Goal: Information Seeking & Learning: Learn about a topic

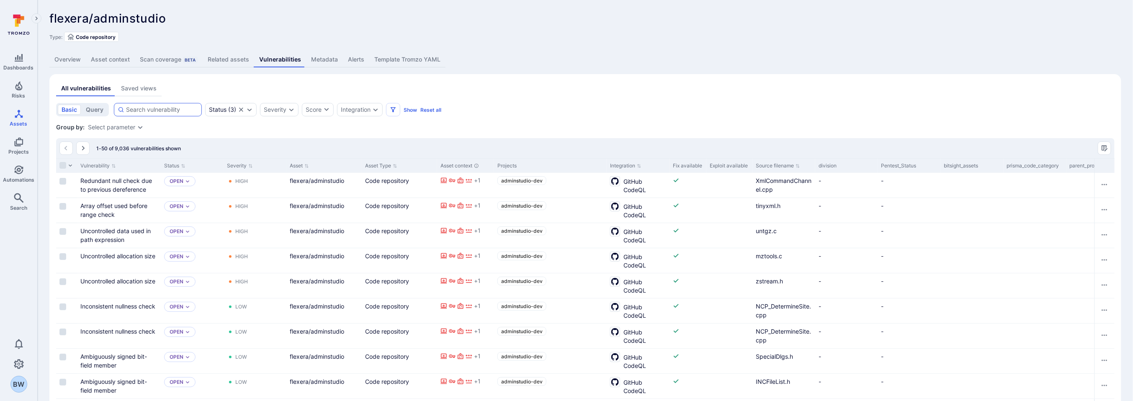
drag, startPoint x: 164, startPoint y: 105, endPoint x: 168, endPoint y: 106, distance: 4.8
click at [165, 105] on div at bounding box center [158, 109] width 88 height 13
click at [165, 105] on input at bounding box center [162, 109] width 72 height 8
click at [170, 109] on input at bounding box center [162, 109] width 72 height 8
type input "weak"
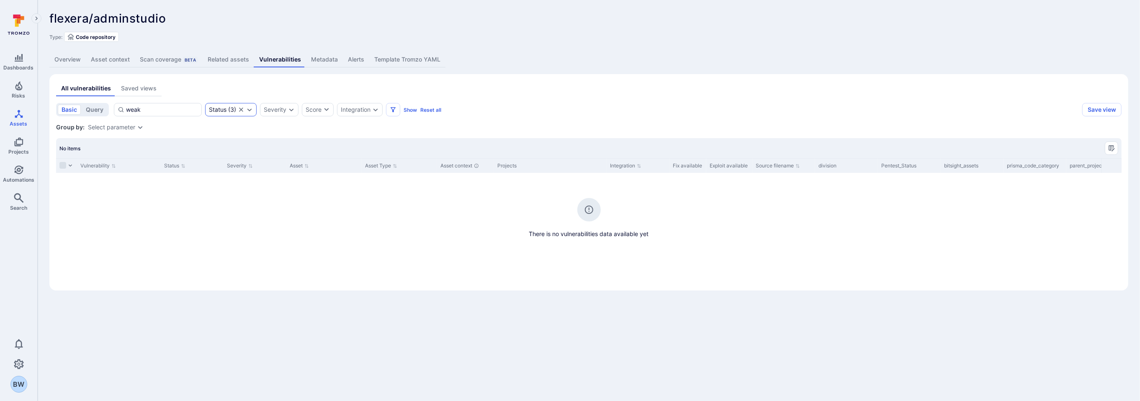
click at [250, 108] on icon "Expand dropdown" at bounding box center [249, 109] width 7 height 7
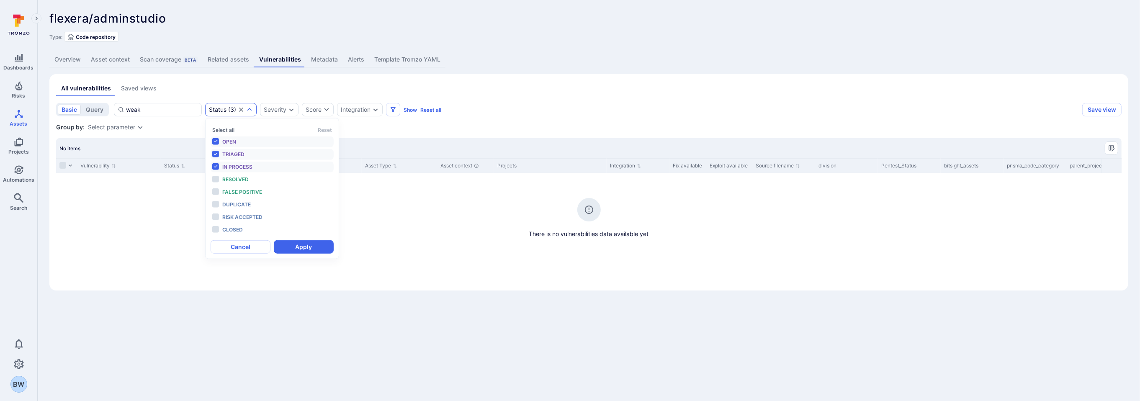
scroll to position [6, 0]
click at [153, 101] on div "All vulnerabilities Saved views basic query weak Status ( 3 ) Severity Score In…" at bounding box center [588, 182] width 1065 height 203
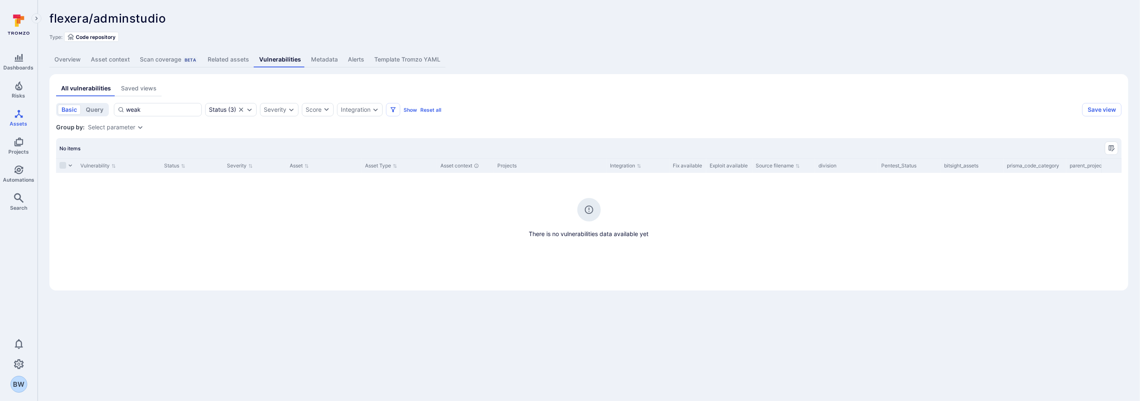
click at [147, 59] on div "Scan coverage Beta" at bounding box center [169, 59] width 58 height 8
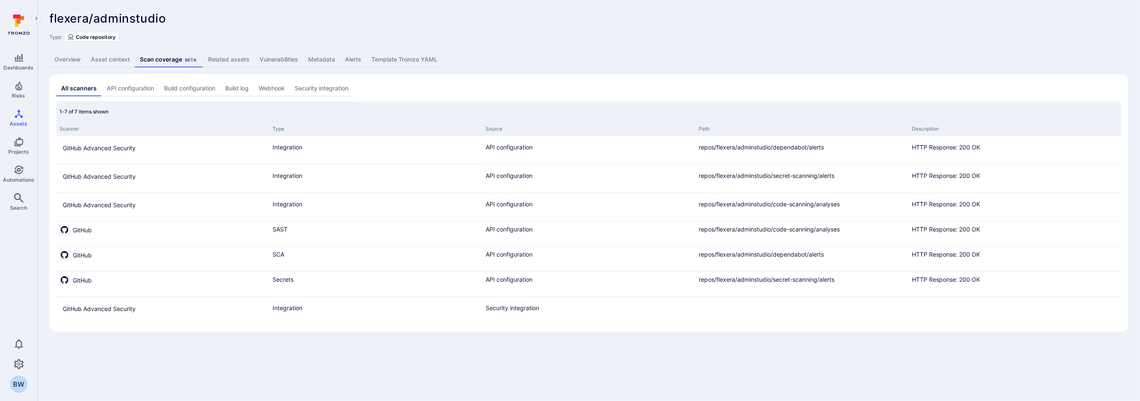
click at [280, 54] on link "Vulnerabilities" at bounding box center [279, 59] width 49 height 15
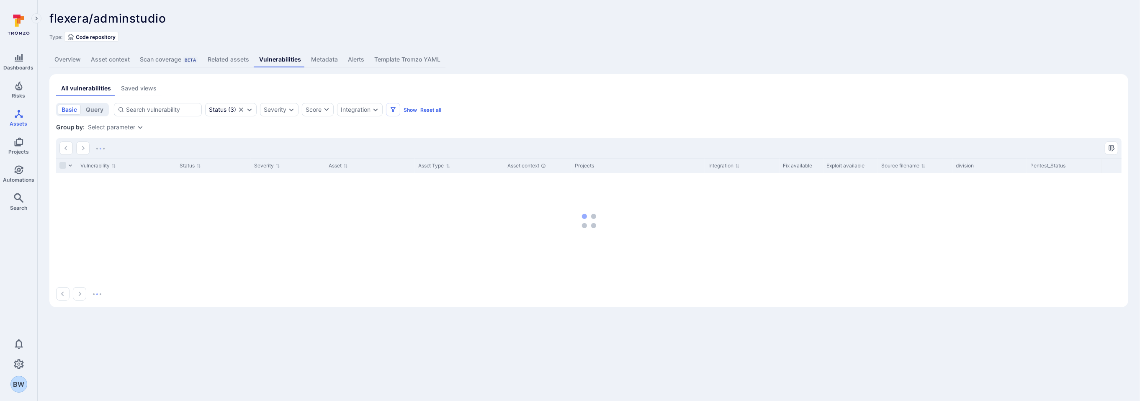
click at [67, 60] on link "Overview" at bounding box center [67, 59] width 36 height 15
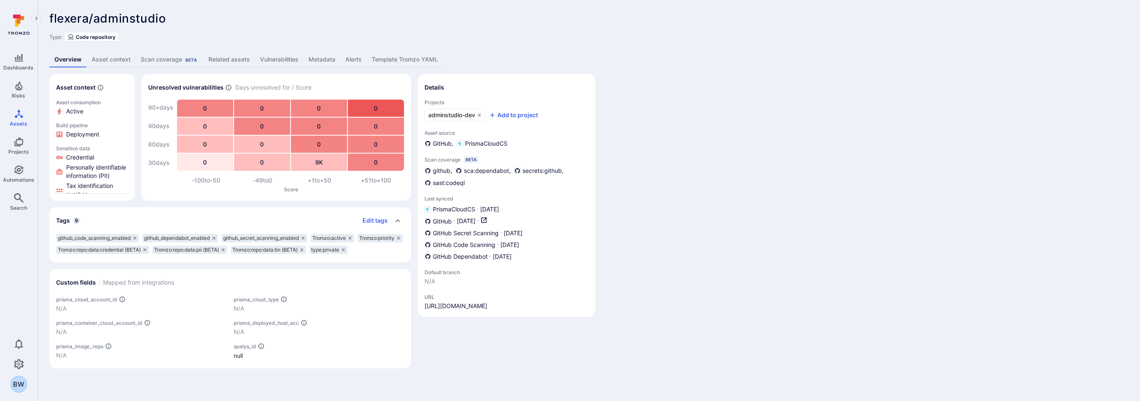
drag, startPoint x: 683, startPoint y: 274, endPoint x: 651, endPoint y: 253, distance: 38.7
click at [683, 274] on div "Asset context Asset consumption Active Build pipeline Deployment Sensitive data…" at bounding box center [588, 221] width 1079 height 294
click at [267, 60] on link "Vulnerabilities" at bounding box center [279, 59] width 49 height 15
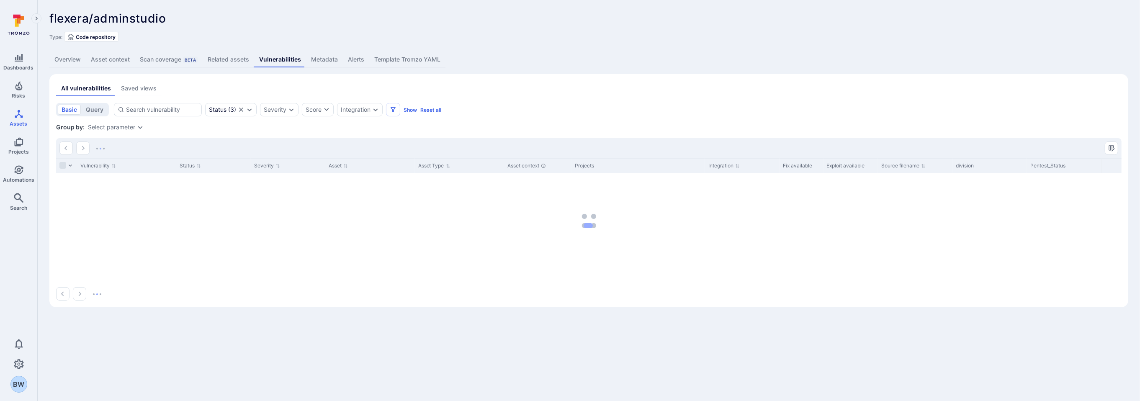
click at [319, 61] on link "Metadata" at bounding box center [324, 59] width 37 height 15
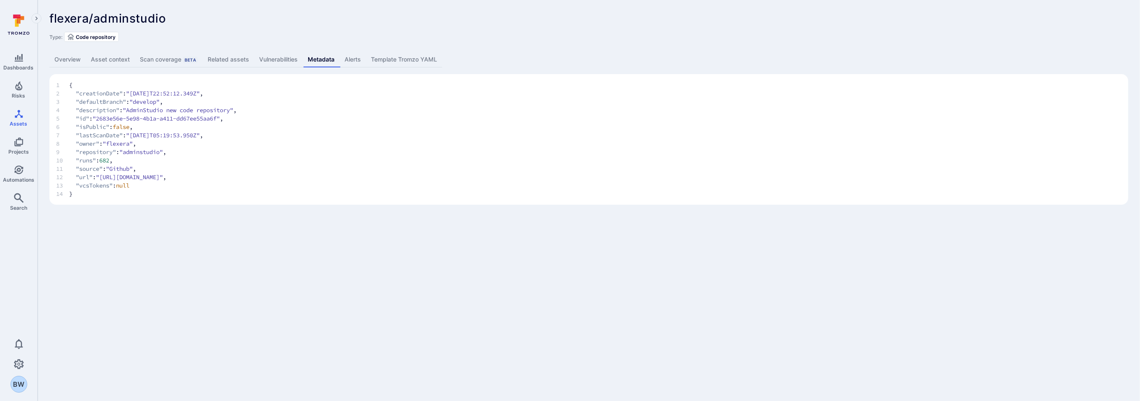
click at [229, 64] on link "Related assets" at bounding box center [228, 59] width 51 height 15
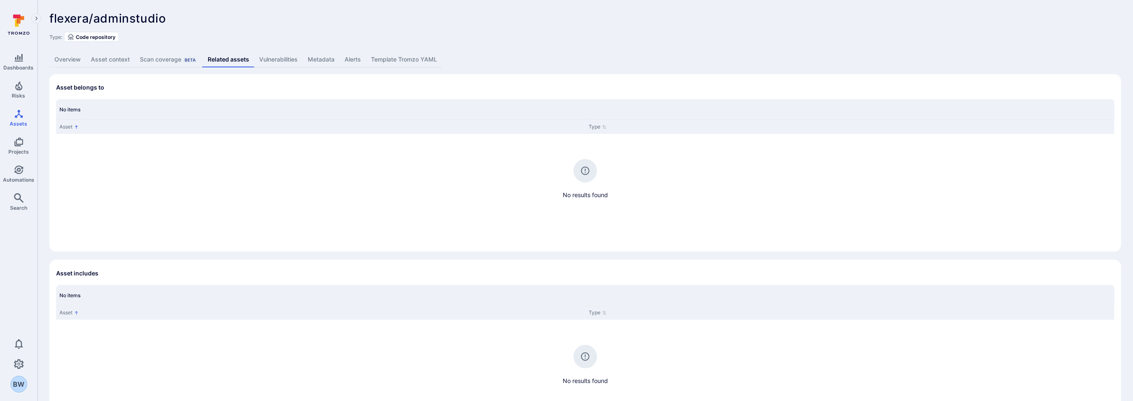
click at [175, 57] on div "Scan coverage Beta" at bounding box center [169, 59] width 58 height 8
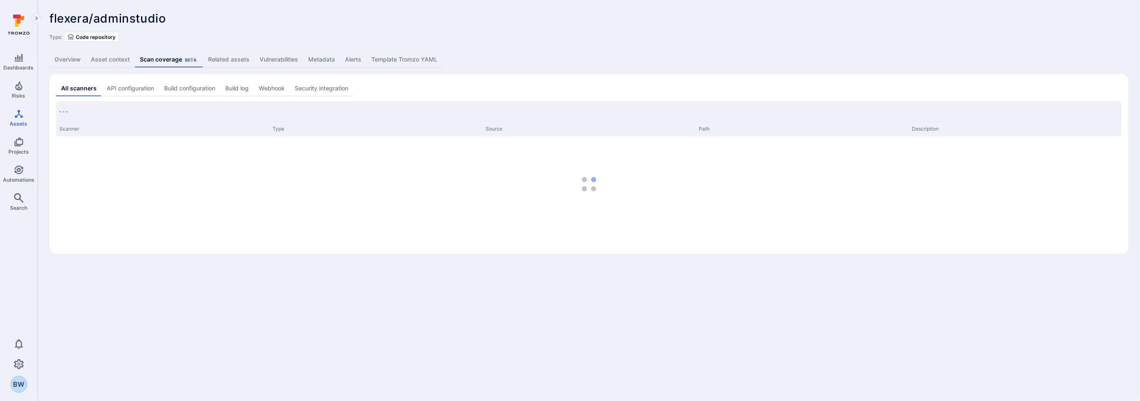
click at [118, 59] on link "Asset context" at bounding box center [110, 59] width 49 height 15
click at [69, 59] on link "Overview" at bounding box center [67, 59] width 36 height 15
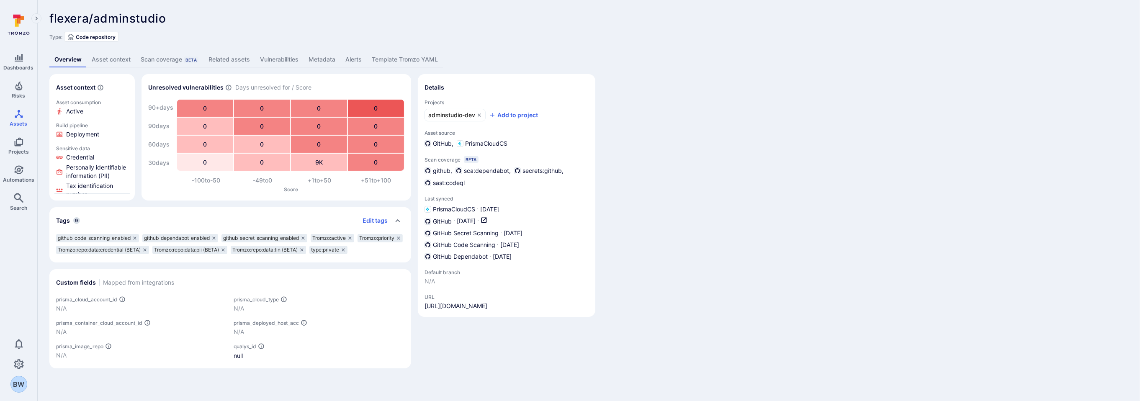
click at [285, 66] on link "Vulnerabilities" at bounding box center [279, 59] width 49 height 15
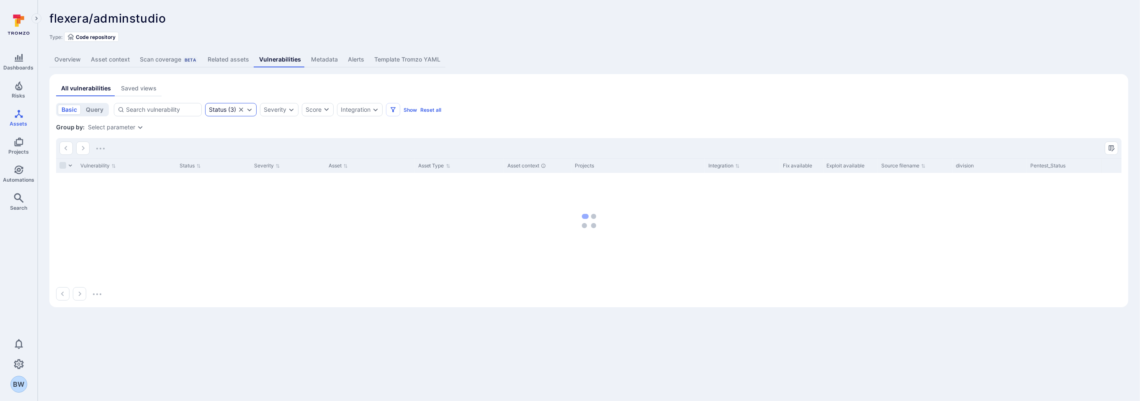
click at [234, 111] on div "Status ( 3 )" at bounding box center [222, 109] width 27 height 7
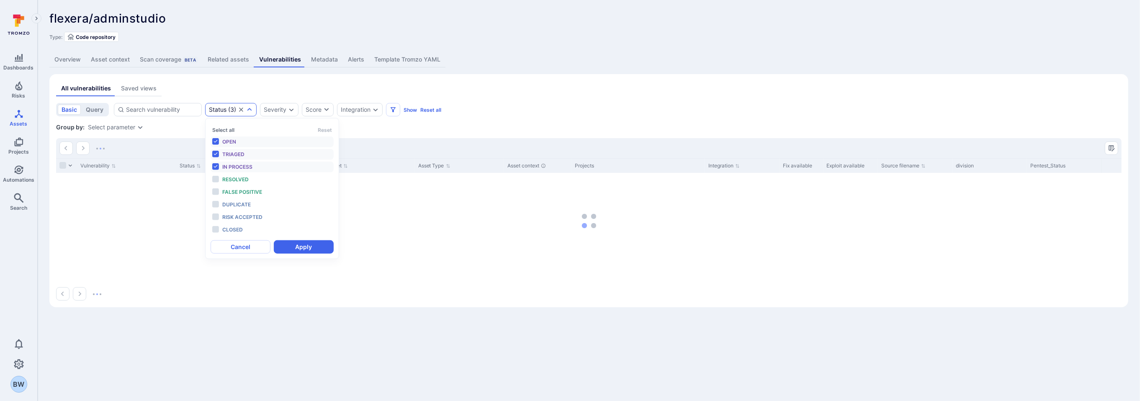
scroll to position [6, 0]
click at [215, 194] on li "False positive" at bounding box center [272, 192] width 123 height 11
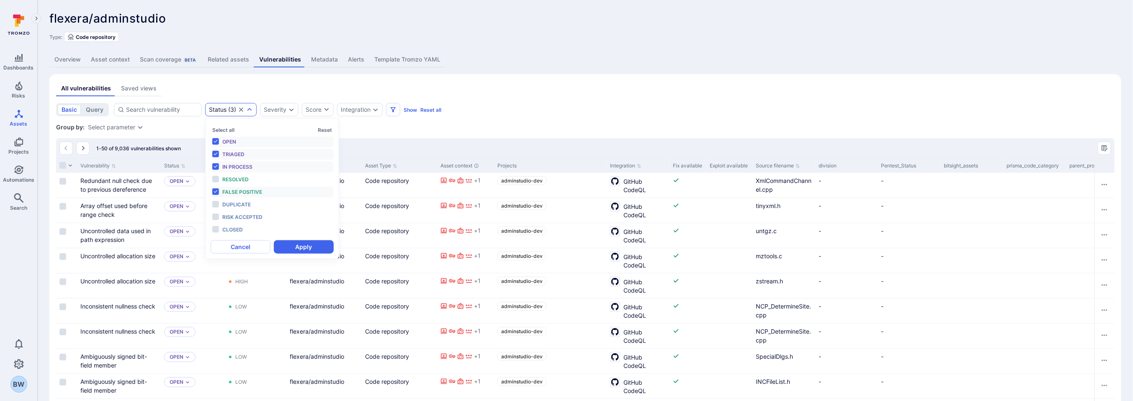
click at [213, 193] on li "False positive" at bounding box center [272, 192] width 123 height 11
click at [212, 141] on li "Open" at bounding box center [272, 141] width 123 height 11
click at [214, 154] on li "Triaged" at bounding box center [272, 154] width 123 height 11
click at [217, 168] on li "In process" at bounding box center [272, 167] width 123 height 11
click at [215, 183] on li "Resolved" at bounding box center [272, 179] width 123 height 11
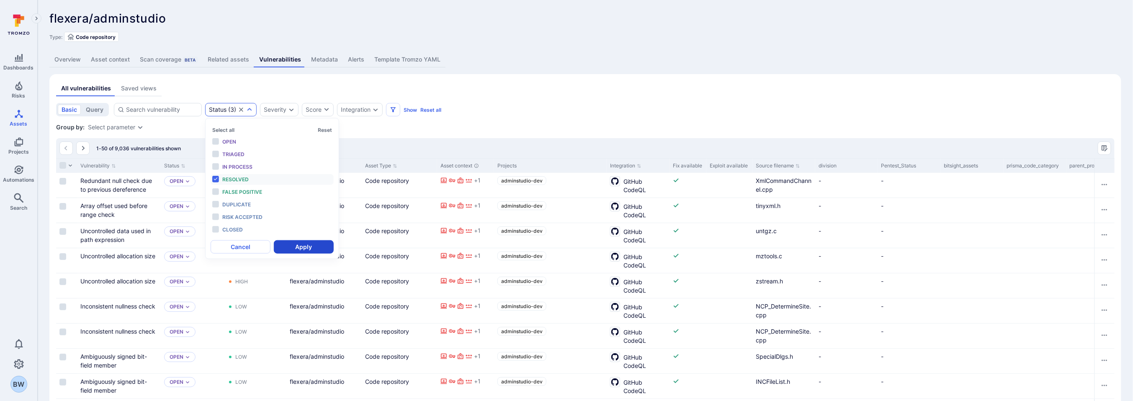
click at [292, 241] on button "Apply" at bounding box center [304, 246] width 60 height 13
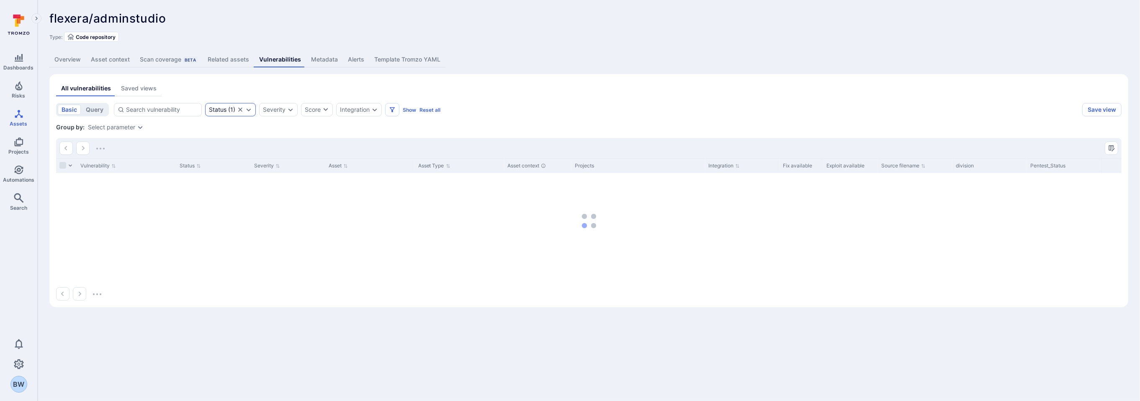
click at [243, 110] on icon "Clear selection" at bounding box center [240, 109] width 7 height 7
click at [253, 108] on div "Severity" at bounding box center [257, 109] width 23 height 7
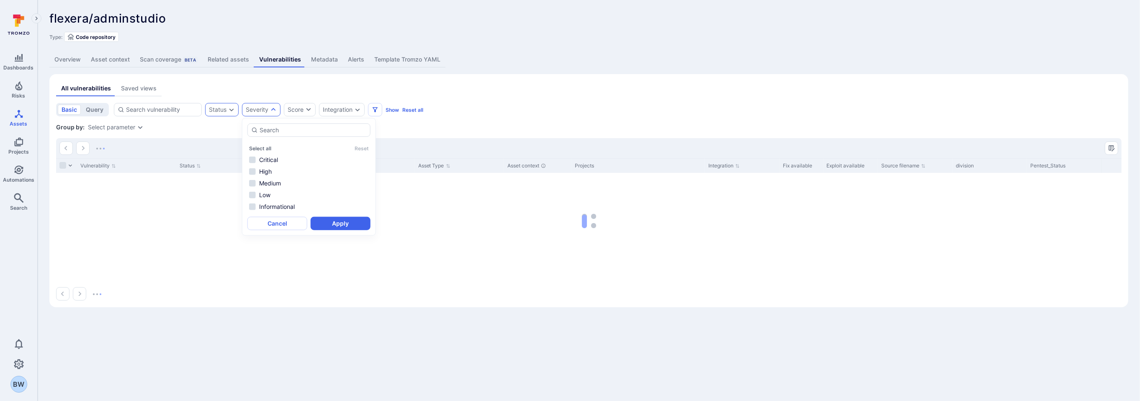
click at [224, 112] on div "Status" at bounding box center [218, 109] width 18 height 7
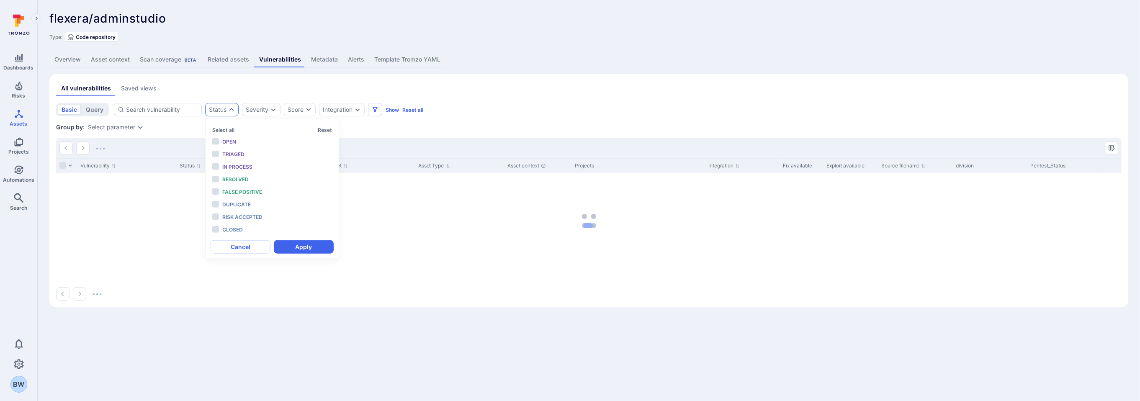
scroll to position [6, 0]
click at [220, 127] on button "Select all" at bounding box center [223, 130] width 22 height 6
click at [215, 141] on li "Open" at bounding box center [272, 141] width 123 height 11
click at [216, 159] on li "Triaged" at bounding box center [272, 154] width 123 height 11
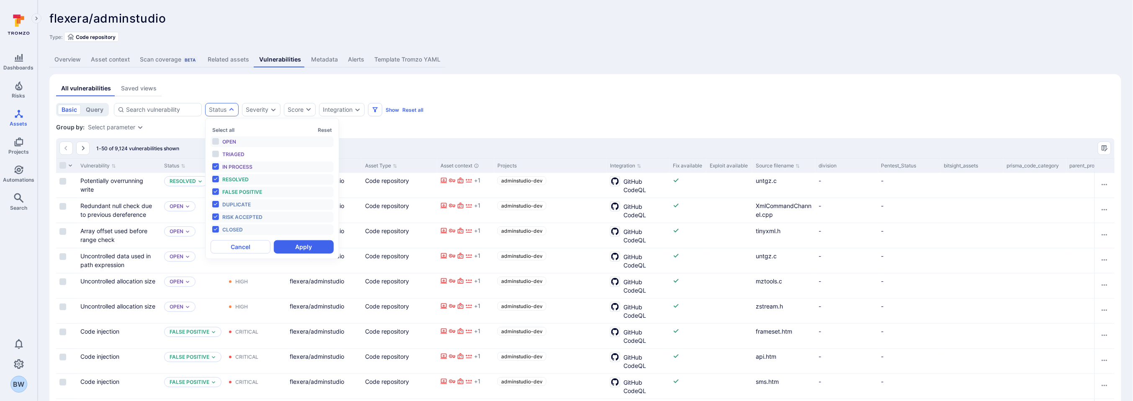
click at [213, 147] on li "Open" at bounding box center [272, 141] width 123 height 11
click at [211, 156] on li "Triaged" at bounding box center [272, 154] width 123 height 11
click at [300, 245] on button "Apply" at bounding box center [304, 246] width 60 height 13
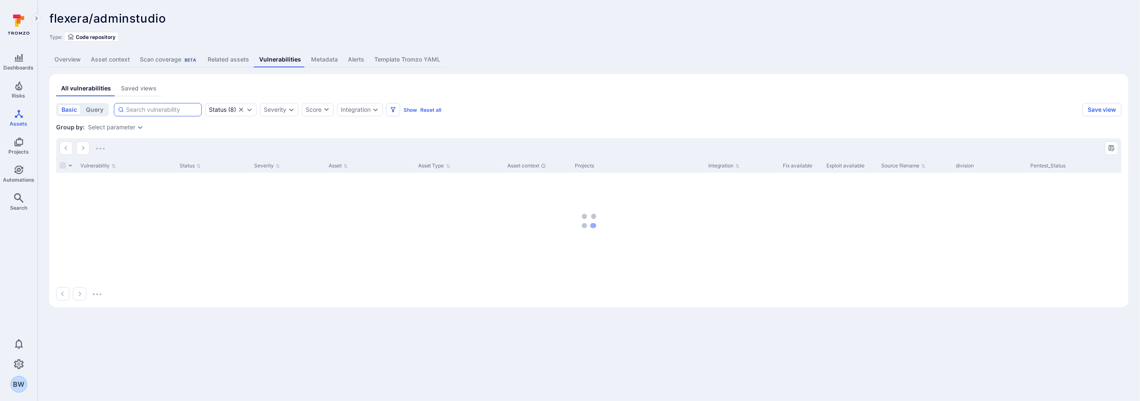
click at [165, 110] on input at bounding box center [162, 109] width 72 height 8
click at [167, 110] on input at bounding box center [162, 109] width 72 height 8
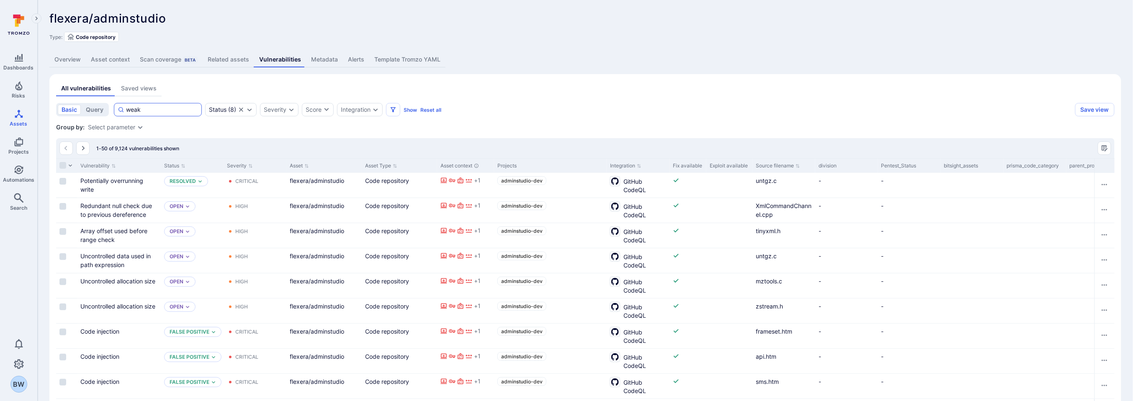
type input "weak"
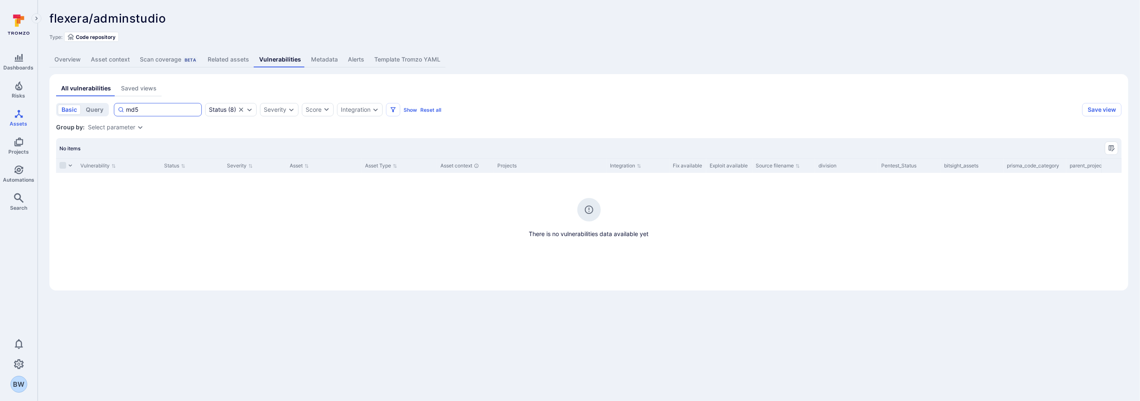
type input "md5"
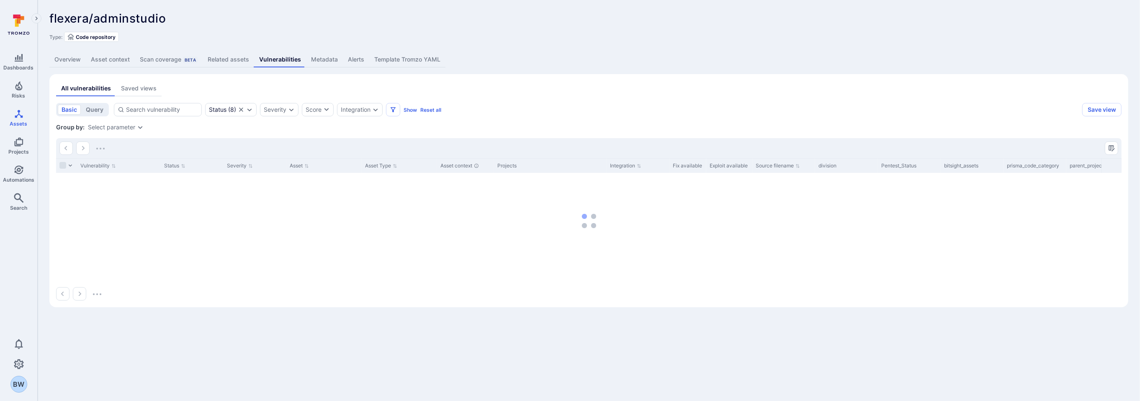
click at [324, 60] on link "Metadata" at bounding box center [324, 59] width 37 height 15
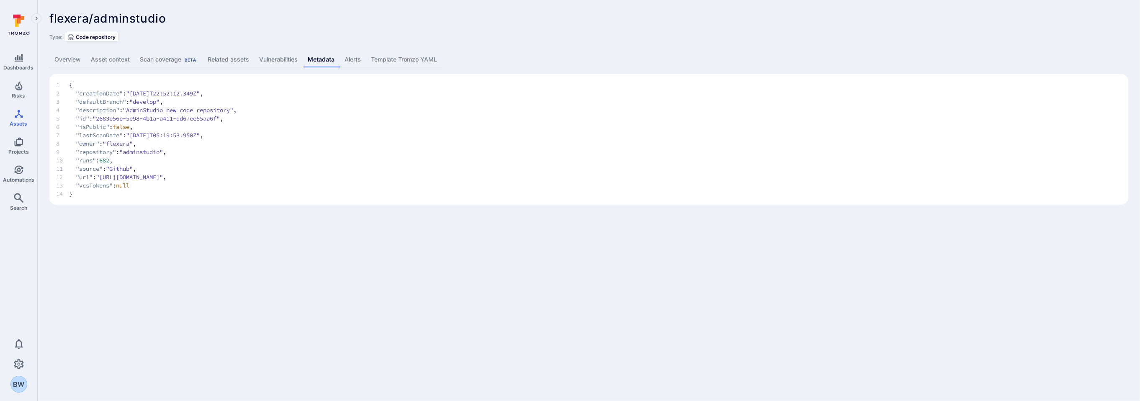
click at [346, 56] on link "Alerts" at bounding box center [352, 59] width 26 height 15
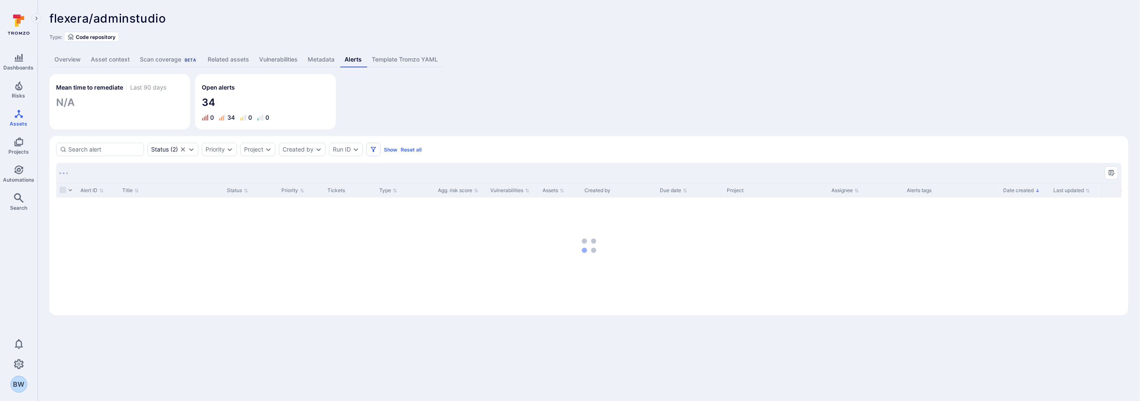
click at [398, 62] on link "Template Tromzo YAML" at bounding box center [405, 59] width 76 height 15
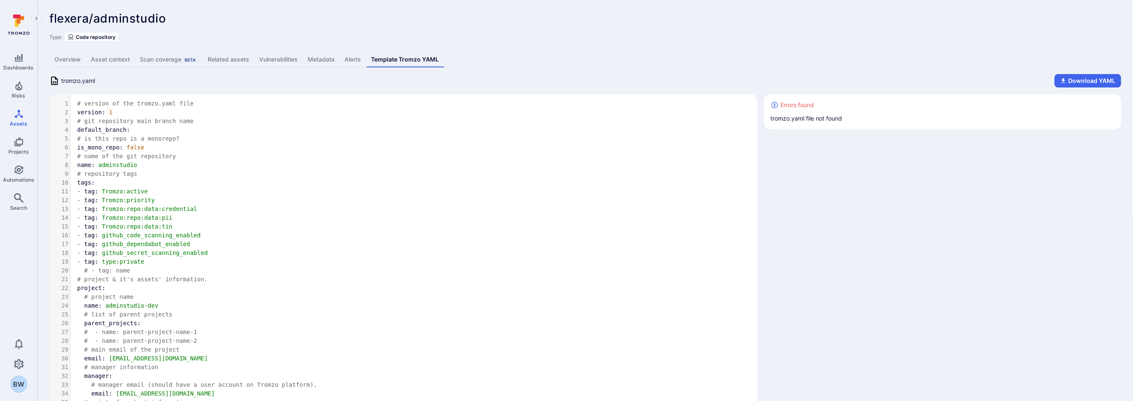
click at [336, 59] on link "Metadata" at bounding box center [321, 59] width 37 height 15
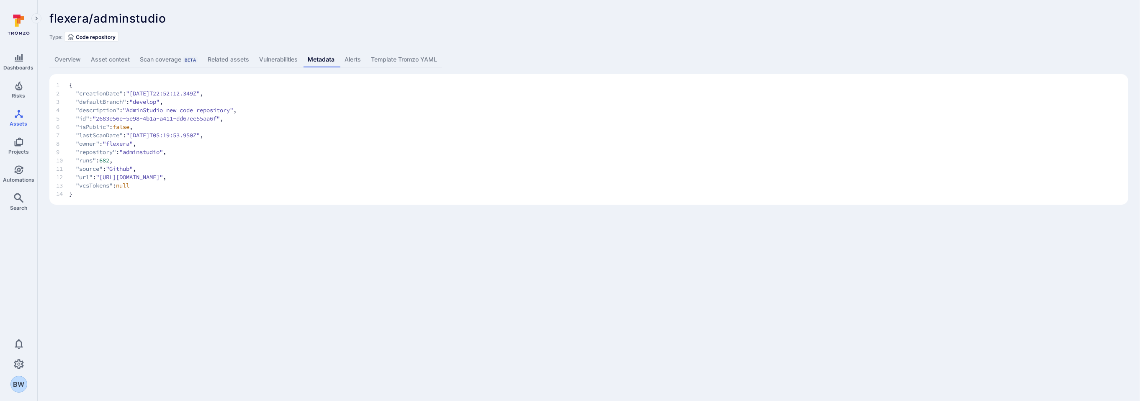
click at [355, 56] on link "Alerts" at bounding box center [352, 59] width 26 height 15
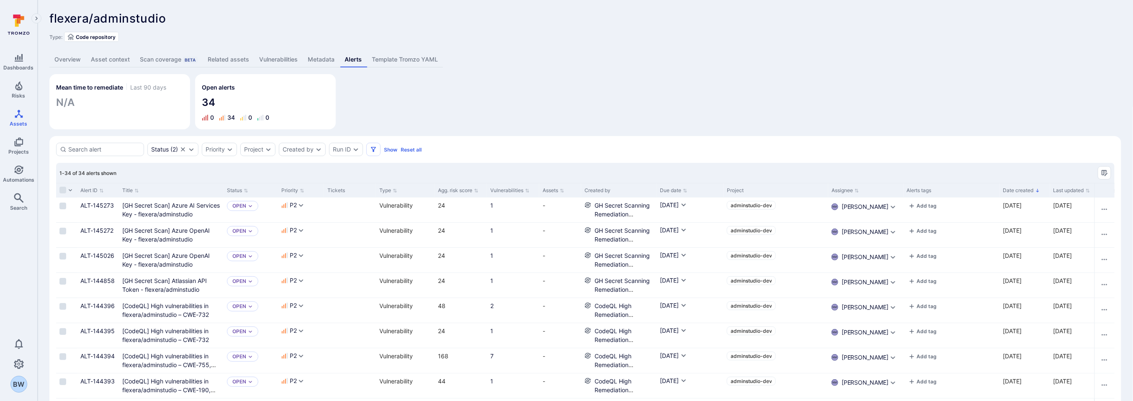
click at [103, 151] on input at bounding box center [104, 149] width 72 height 8
type input "crypt"
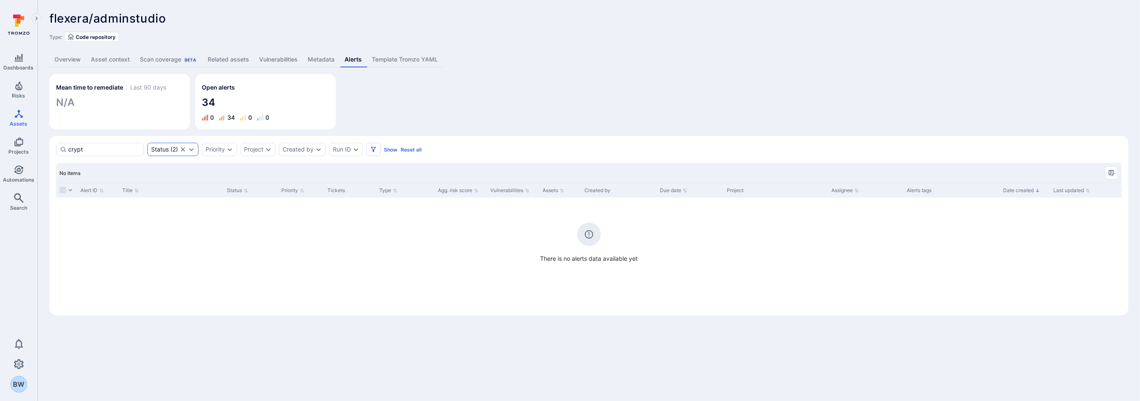
click at [187, 148] on div "Status ( 2 )" at bounding box center [172, 149] width 51 height 13
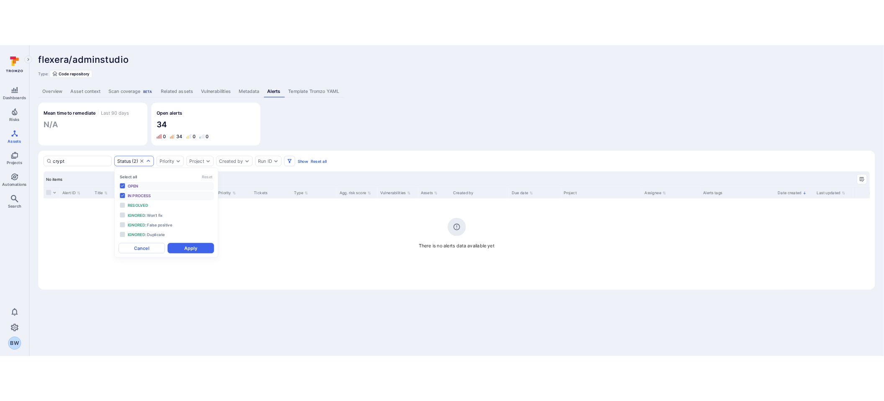
scroll to position [6, 0]
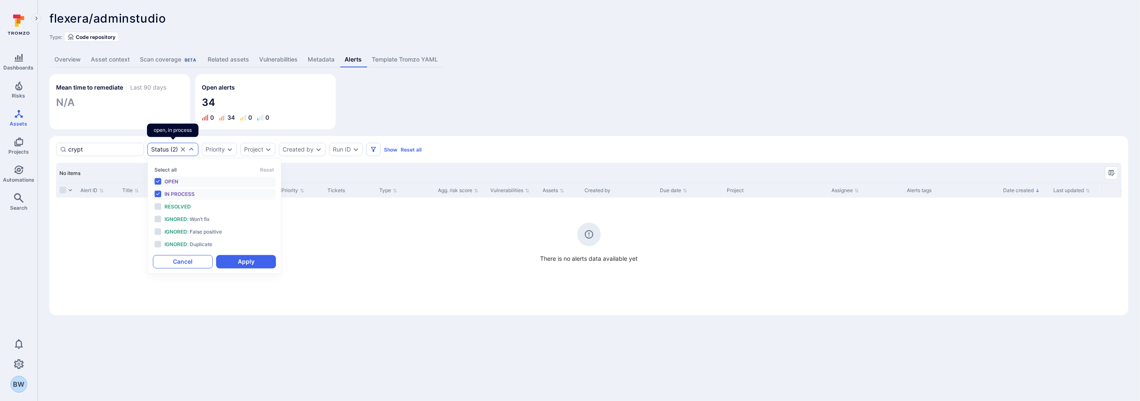
click at [187, 260] on button "Cancel" at bounding box center [183, 261] width 60 height 13
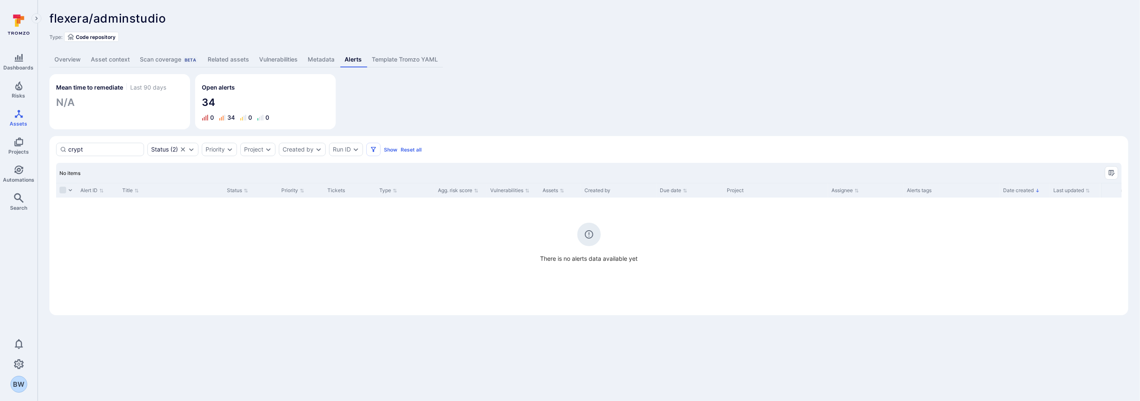
click at [286, 63] on link "Vulnerabilities" at bounding box center [278, 59] width 49 height 15
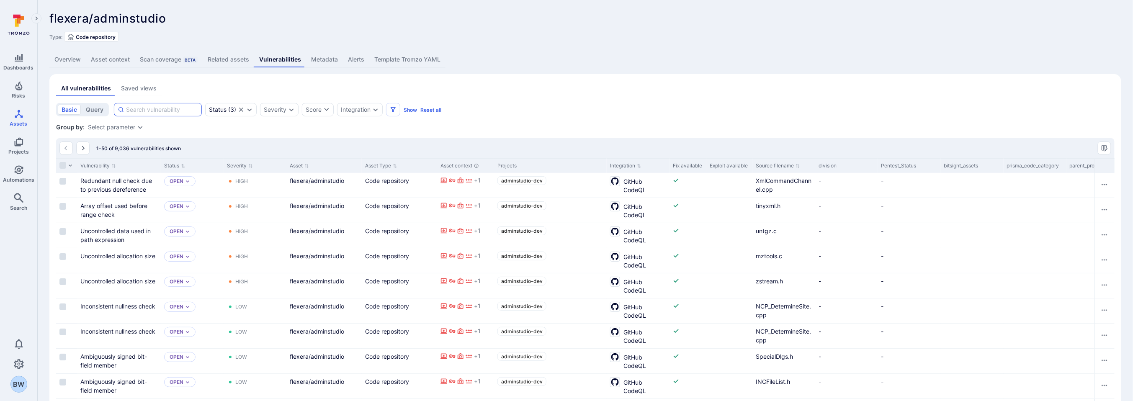
click at [160, 108] on input at bounding box center [162, 109] width 72 height 8
type input "sql"
